Goal: Obtain resource: Download file/media

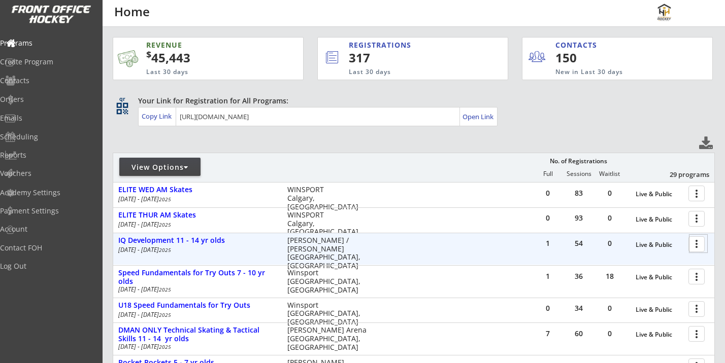
click at [699, 246] on div at bounding box center [698, 244] width 18 height 18
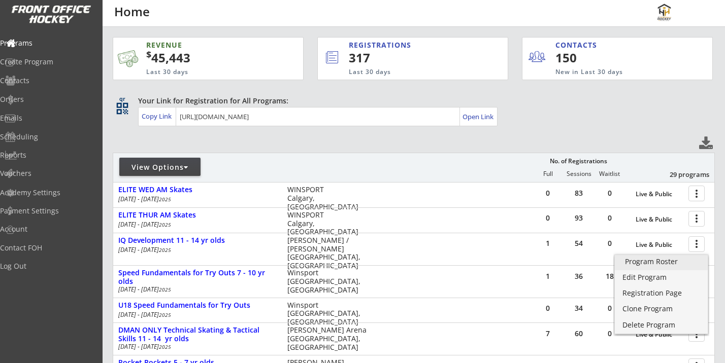
click at [643, 263] on div "Program Roster" at bounding box center [661, 261] width 73 height 7
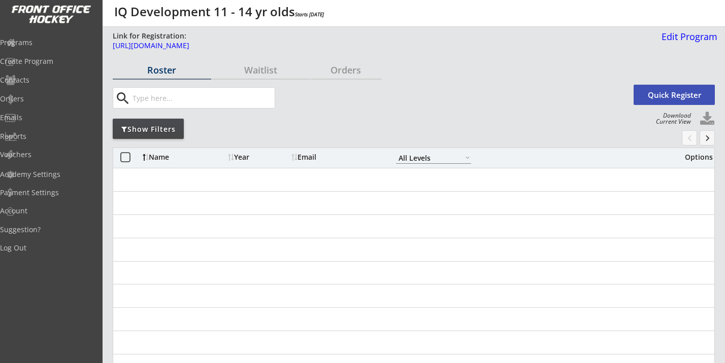
select select ""All Levels""
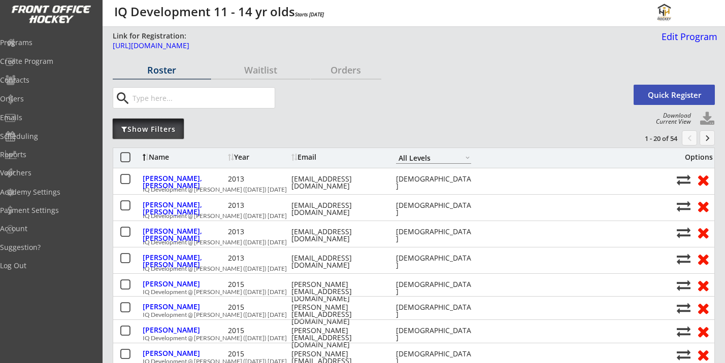
click at [149, 132] on div "Show Filters" at bounding box center [148, 129] width 71 height 10
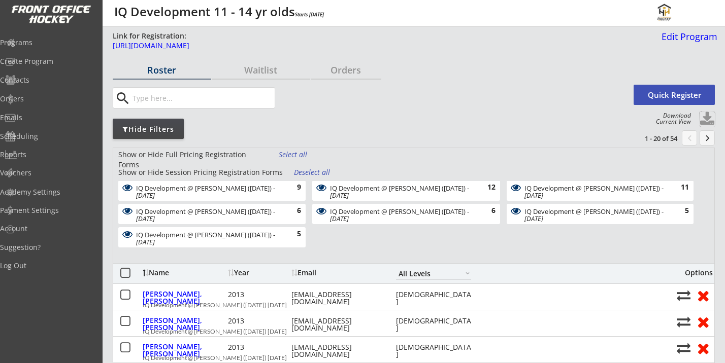
click at [701, 119] on button at bounding box center [706, 119] width 15 height 15
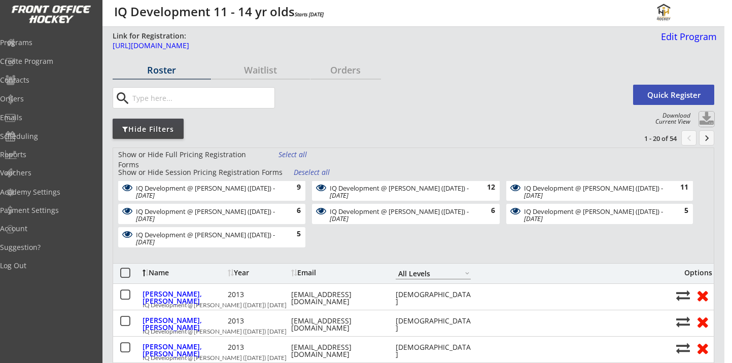
select select ""Player Info""
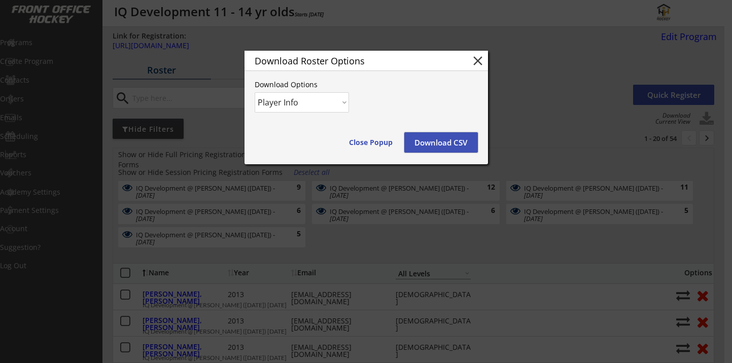
click at [434, 146] on button "Download CSV" at bounding box center [441, 142] width 74 height 20
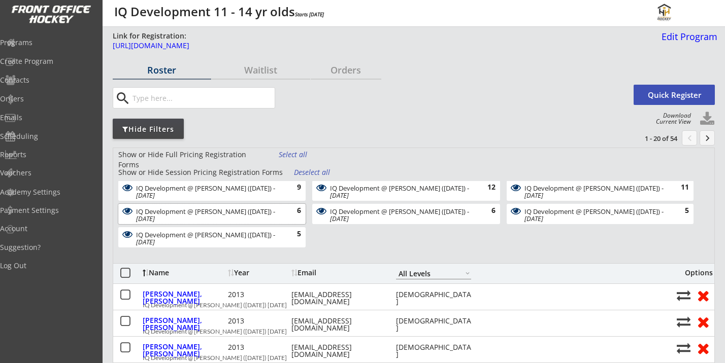
click at [249, 219] on div "IQ Development @ Rose Kohn (Aug 11) - Aug 11, 2025" at bounding box center [206, 215] width 141 height 15
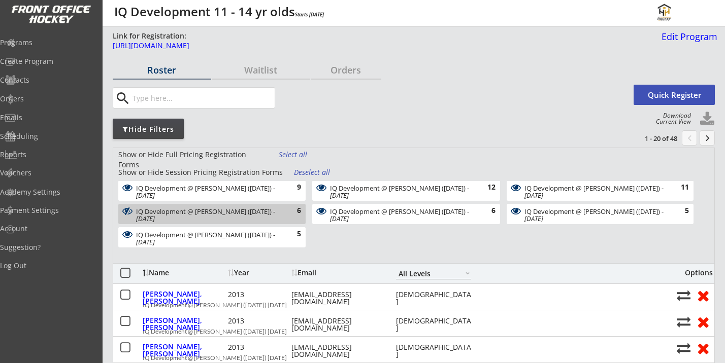
click at [703, 119] on button at bounding box center [706, 119] width 15 height 15
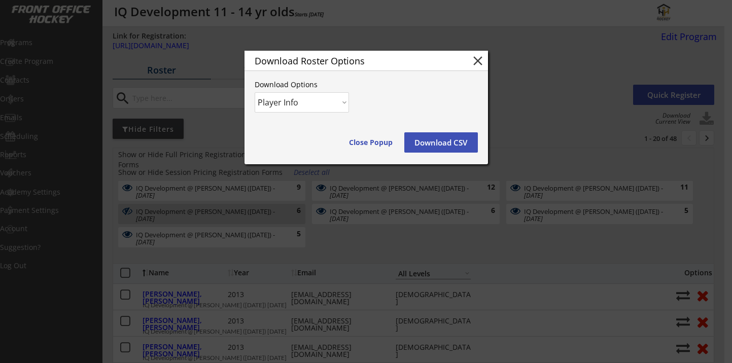
click at [459, 140] on button "Download CSV" at bounding box center [441, 142] width 74 height 20
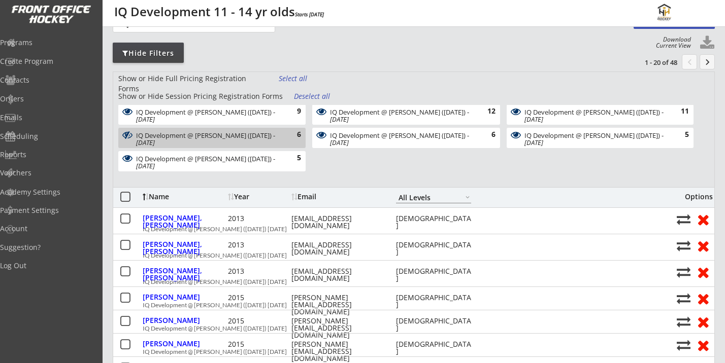
scroll to position [84, 0]
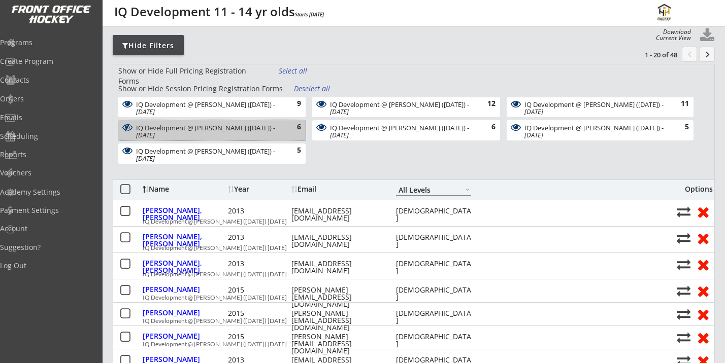
click at [219, 128] on div "IQ Development @ Rose Kohn (Aug 11) - Aug 11, 2025" at bounding box center [206, 131] width 141 height 15
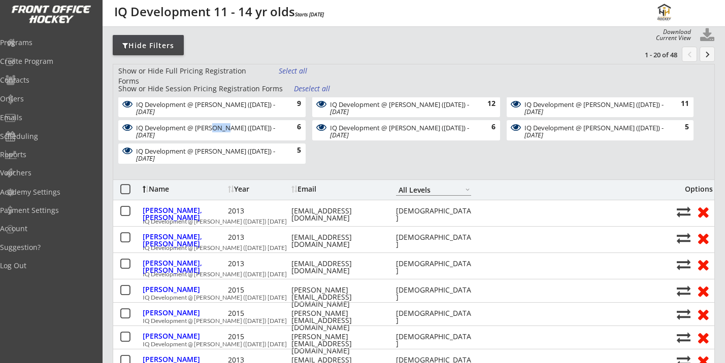
click at [219, 128] on div "IQ Development @ Rose Kohn (Aug 11) - Aug 11, 2025" at bounding box center [206, 131] width 141 height 15
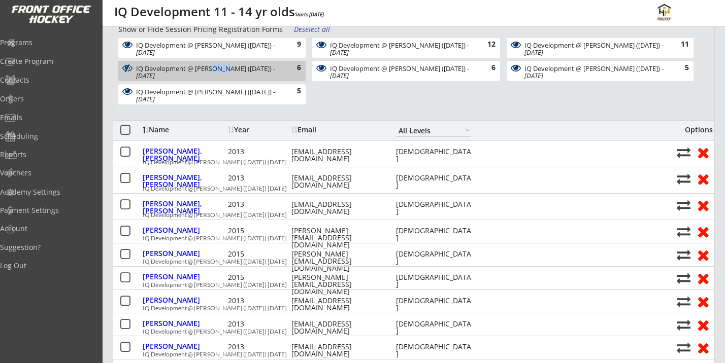
scroll to position [136, 0]
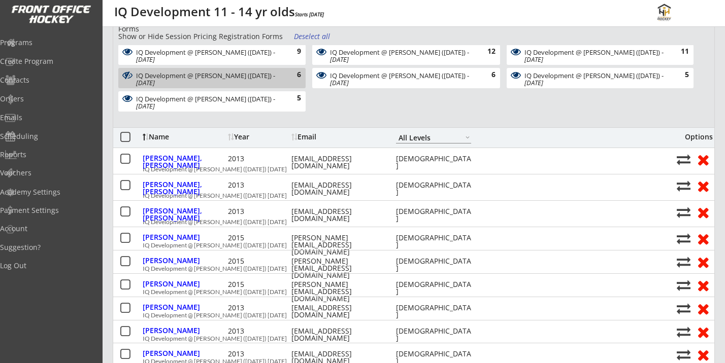
click at [283, 70] on div "6" at bounding box center [291, 75] width 20 height 10
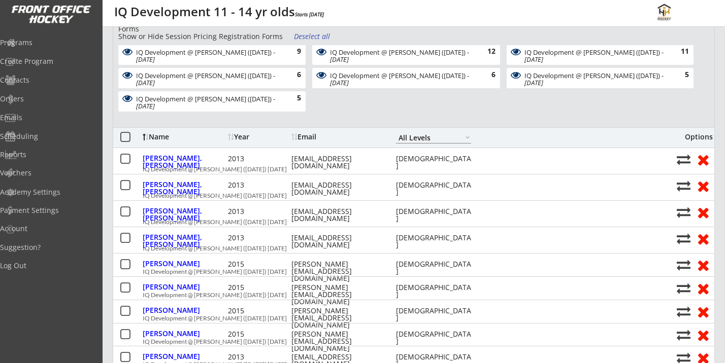
click at [280, 55] on div "IQ Development @ Jimmie Condon (Aug 5) - Aug 5, 2025 9" at bounding box center [211, 55] width 187 height 20
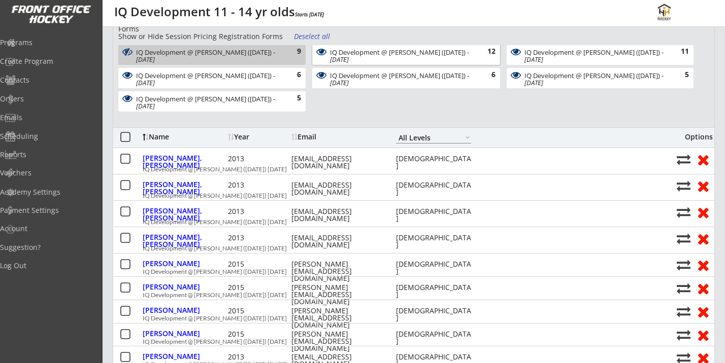
click at [349, 56] on em "Aug 6, 2025" at bounding box center [339, 59] width 19 height 9
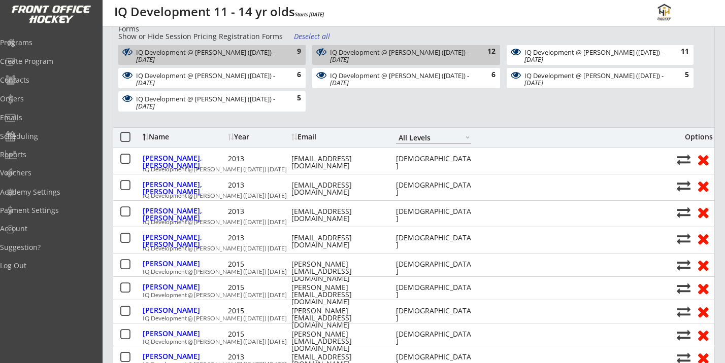
click at [543, 58] on em "Aug 7, 2025" at bounding box center [533, 59] width 19 height 9
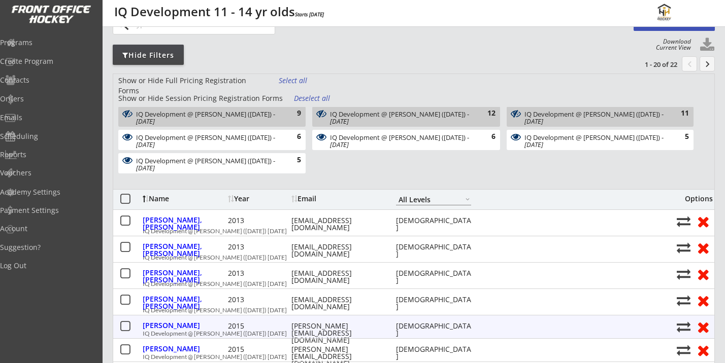
scroll to position [65, 0]
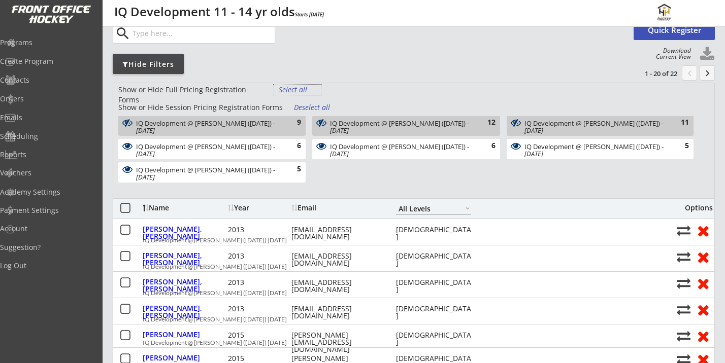
click at [294, 90] on div "Select all" at bounding box center [298, 90] width 38 height 10
click at [291, 121] on div "9" at bounding box center [291, 123] width 20 height 10
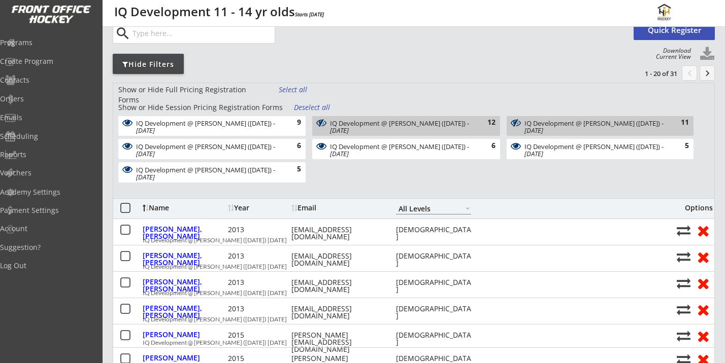
click at [349, 126] on em "Aug 6, 2025" at bounding box center [339, 130] width 19 height 9
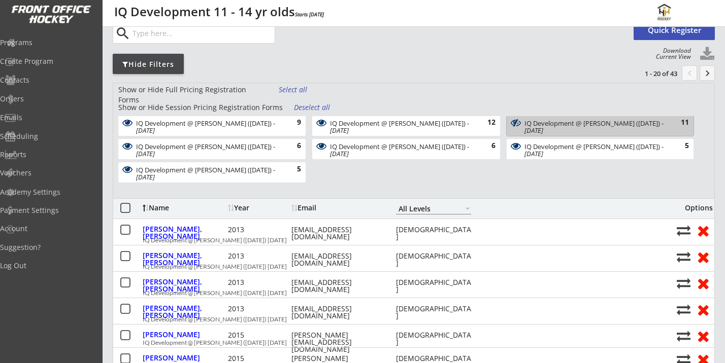
click at [553, 124] on div "IQ Development @ Jimmie Condon (Aug 7) - Aug 7, 2025" at bounding box center [594, 127] width 141 height 15
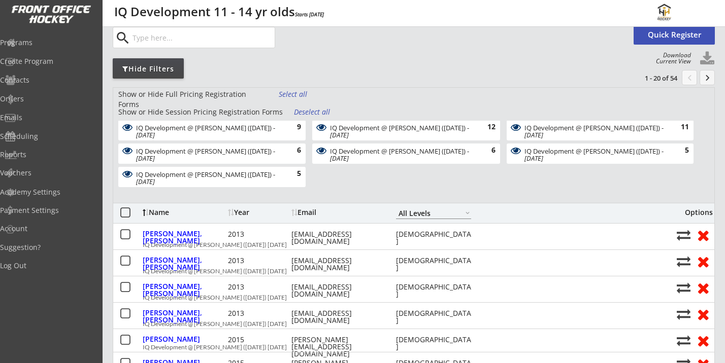
scroll to position [50, 0]
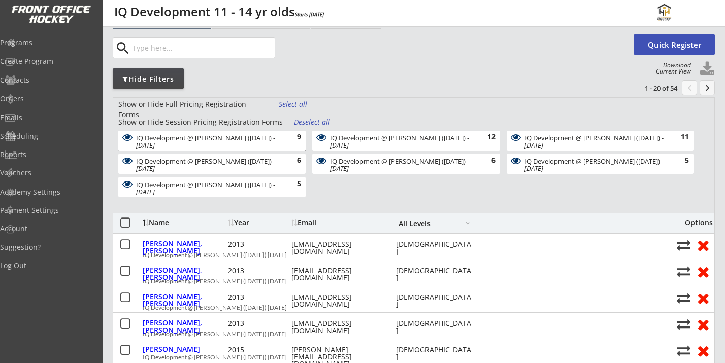
click at [220, 144] on div "IQ Development @ Jimmie Condon (Aug 5) - Aug 5, 2025" at bounding box center [206, 141] width 141 height 15
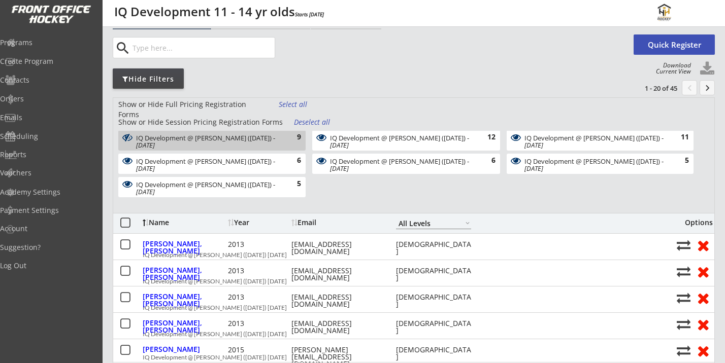
click at [220, 144] on div "IQ Development @ Jimmie Condon (Aug 5) - Aug 5, 2025" at bounding box center [206, 141] width 141 height 15
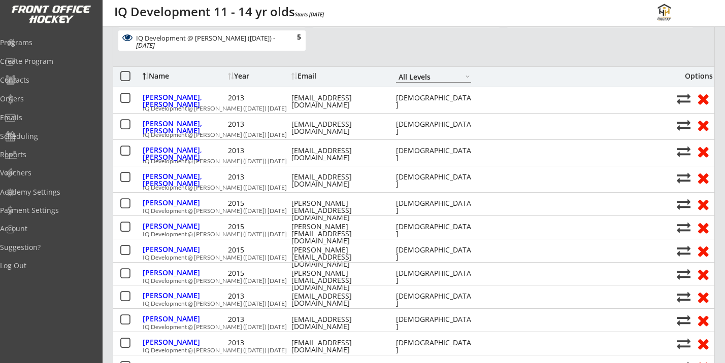
scroll to position [0, 0]
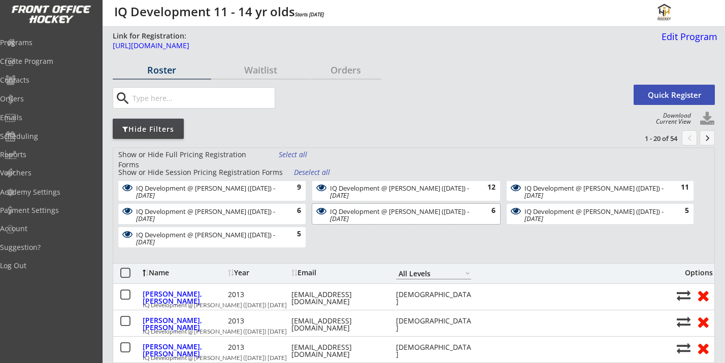
click at [438, 219] on div "IQ Development @ Rose Kohn (Aug 12) - Aug 12, 2025" at bounding box center [400, 215] width 141 height 15
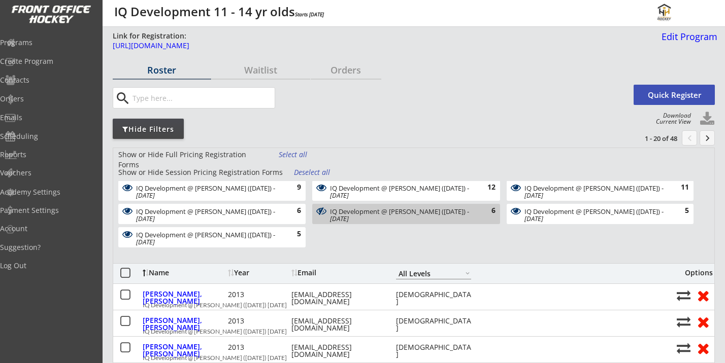
click at [436, 218] on div "IQ Development @ Rose Kohn (Aug 12) - Aug 12, 2025" at bounding box center [400, 215] width 141 height 15
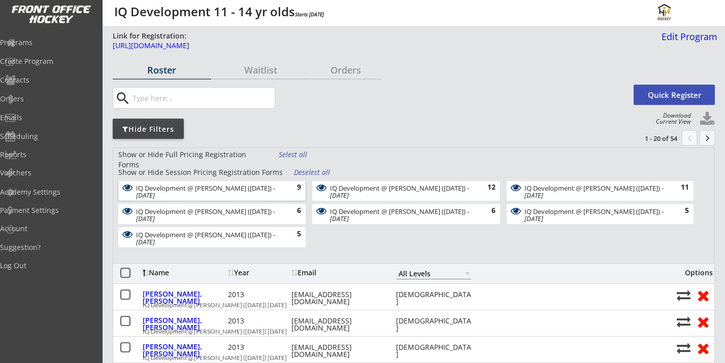
click at [247, 185] on div "IQ Development @ Jimmie Condon (Aug 5) - Aug 5, 2025" at bounding box center [206, 192] width 141 height 15
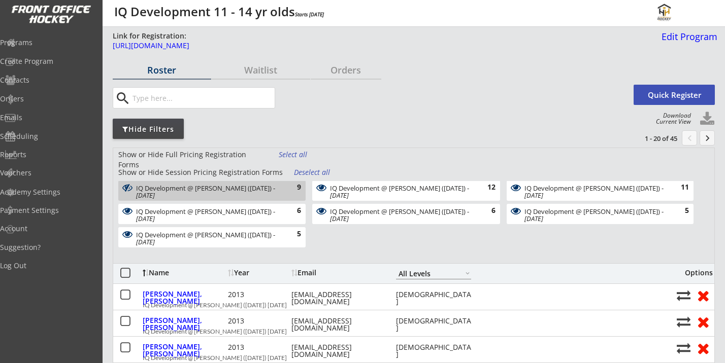
click at [406, 188] on div "IQ Development @ Jimmie Condon (Aug 6) - Aug 6, 2025" at bounding box center [400, 192] width 141 height 15
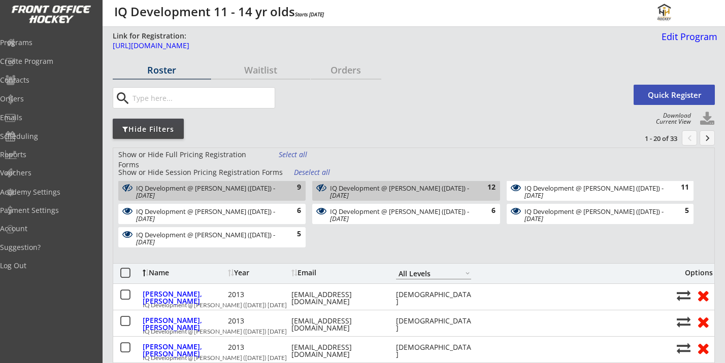
click at [548, 180] on div "Show or Hide Session Pricing Registration Forms Deselect all IQ Development @ J…" at bounding box center [413, 210] width 601 height 86
click at [543, 198] on em "Aug 7, 2025" at bounding box center [533, 195] width 19 height 9
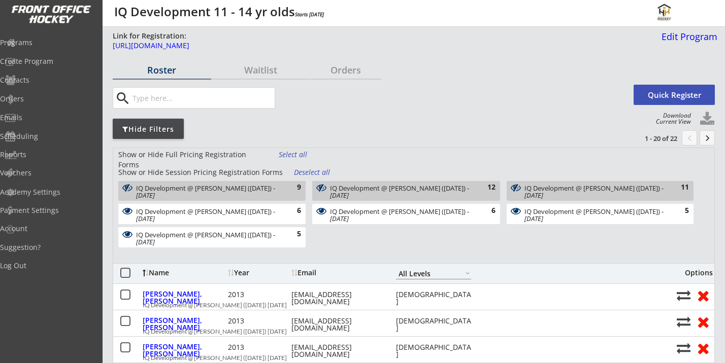
click at [394, 247] on div "IQ Development @ Jimmie Condon (Aug 5) - Aug 5, 2025 9 IQ Development @ Jimmie …" at bounding box center [404, 216] width 582 height 70
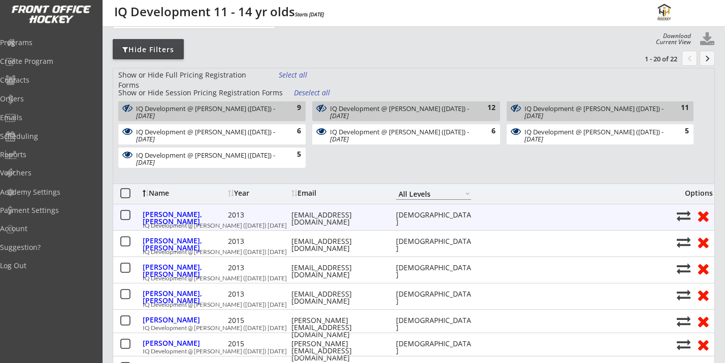
scroll to position [79, 0]
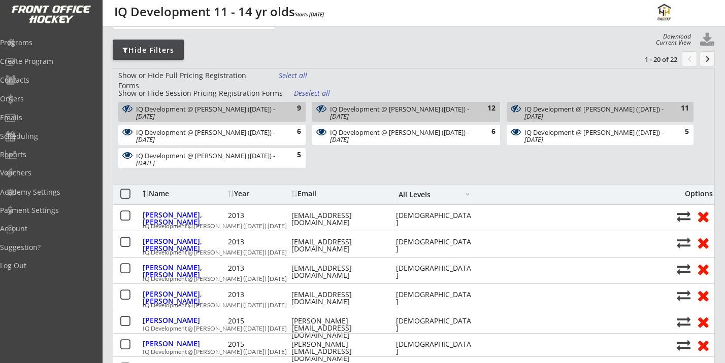
click at [421, 172] on div "IQ Development @ Jimmie Condon (Aug 5) - Aug 5, 2025 9 IQ Development @ Jimmie …" at bounding box center [404, 137] width 582 height 70
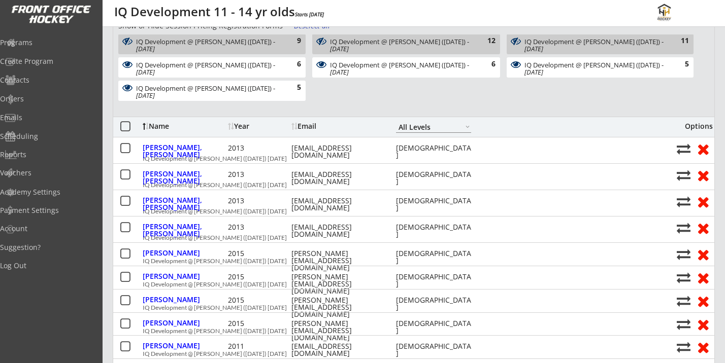
scroll to position [0, 0]
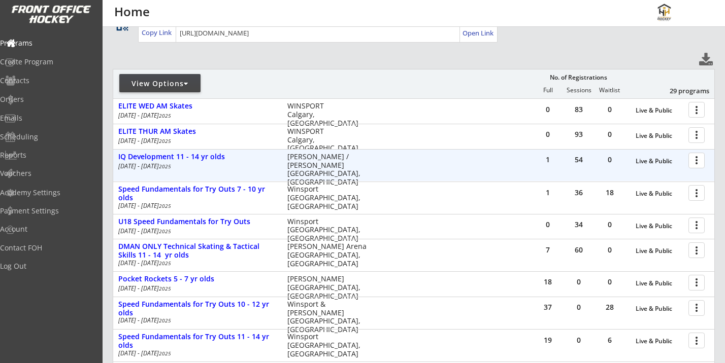
scroll to position [94, 0]
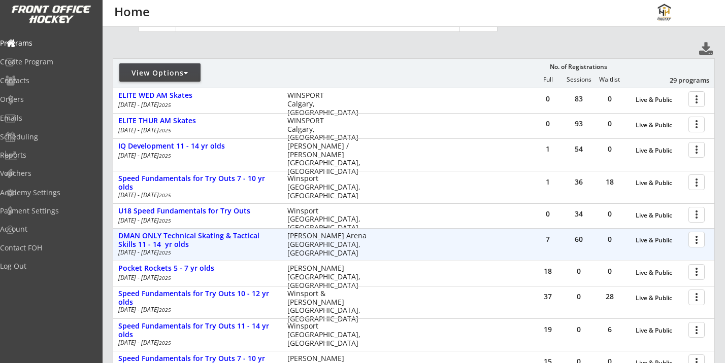
click at [699, 240] on div at bounding box center [698, 239] width 18 height 18
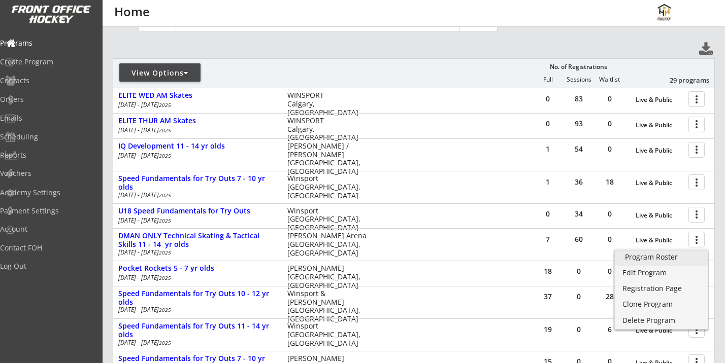
click at [656, 257] on div "Program Roster" at bounding box center [661, 257] width 73 height 7
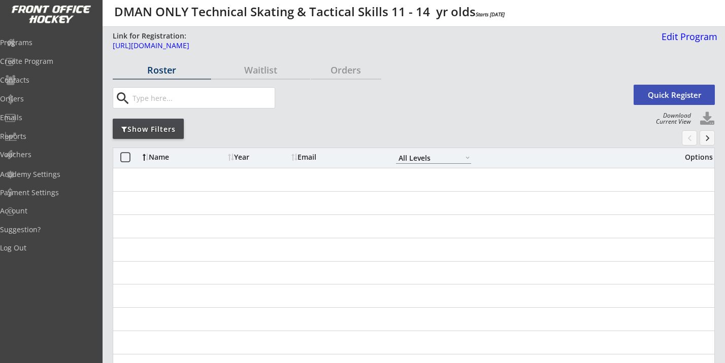
select select ""All Levels""
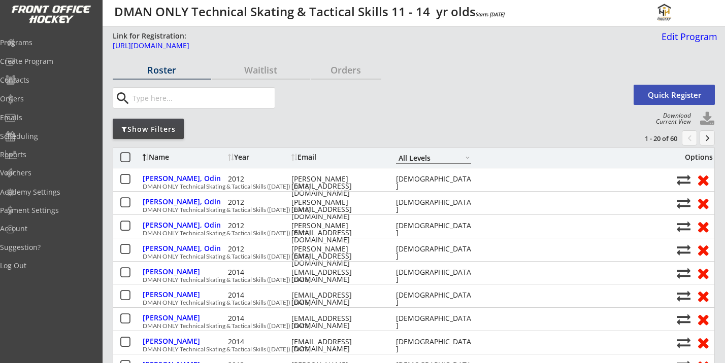
click at [160, 127] on div "Show Filters" at bounding box center [148, 129] width 71 height 10
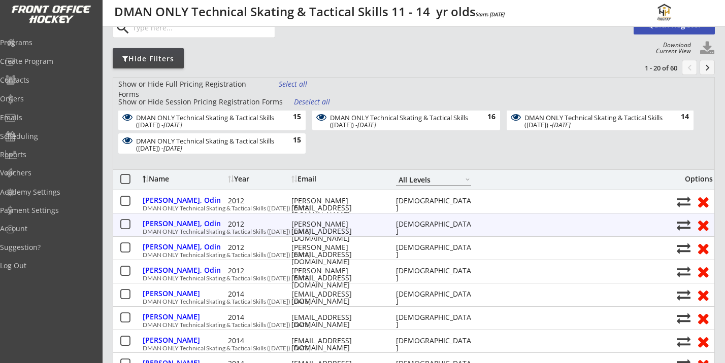
scroll to position [70, 0]
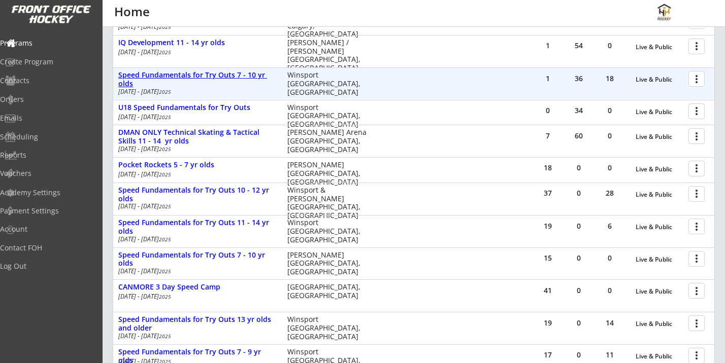
scroll to position [201, 0]
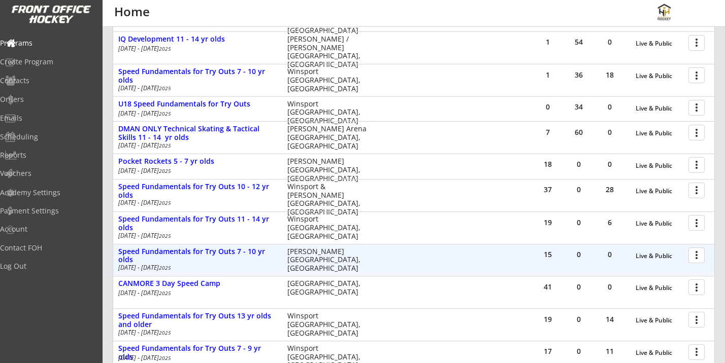
click at [698, 259] on div at bounding box center [698, 255] width 18 height 18
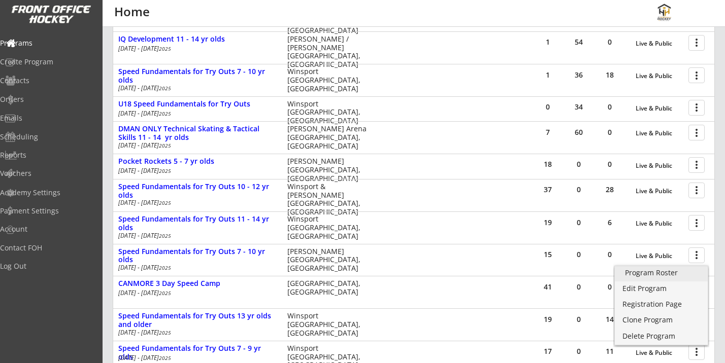
click at [664, 273] on div "Program Roster" at bounding box center [661, 272] width 73 height 7
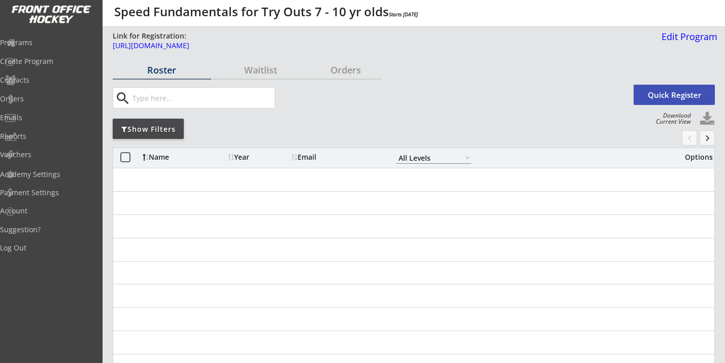
select select ""All Levels""
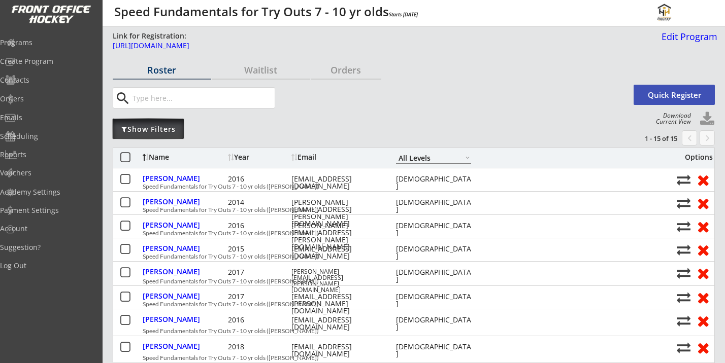
click at [168, 129] on div "Show Filters" at bounding box center [148, 129] width 71 height 10
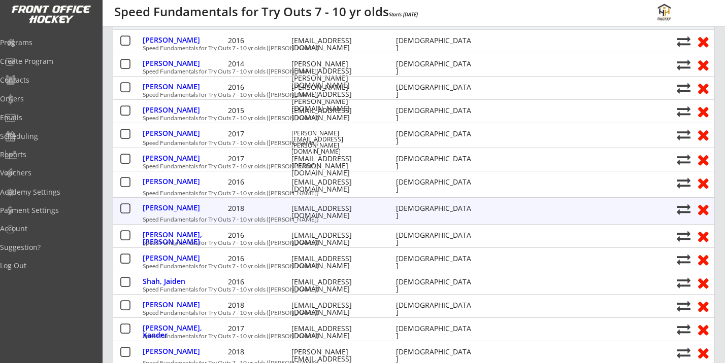
scroll to position [137, 0]
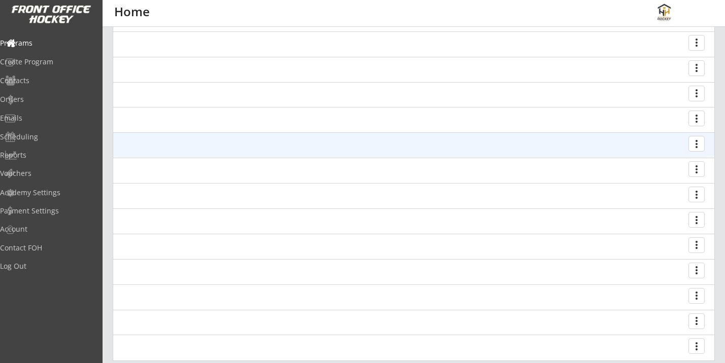
scroll to position [189, 0]
